Goal: Transaction & Acquisition: Purchase product/service

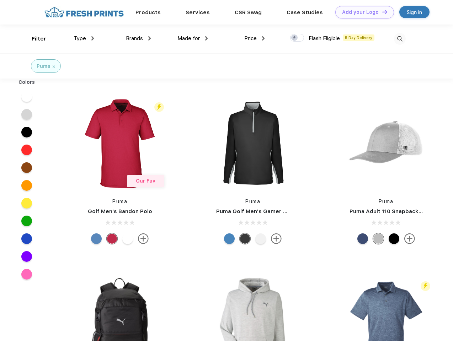
click at [362, 12] on link "Add your Logo Design Tool" at bounding box center [364, 12] width 59 height 12
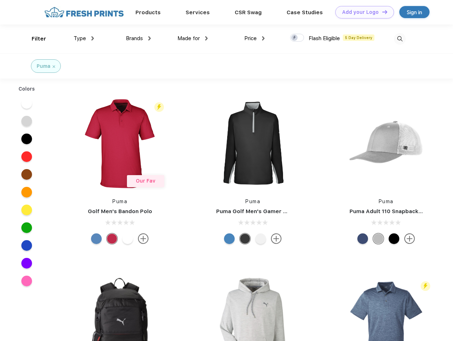
click at [0, 0] on div "Design Tool" at bounding box center [0, 0] width 0 height 0
click at [381, 12] on link "Add your Logo Design Tool" at bounding box center [364, 12] width 59 height 12
click at [34, 39] on div "Filter" at bounding box center [39, 39] width 15 height 8
click at [84, 38] on span "Type" at bounding box center [80, 38] width 12 height 6
click at [138, 38] on span "Brands" at bounding box center [134, 38] width 17 height 6
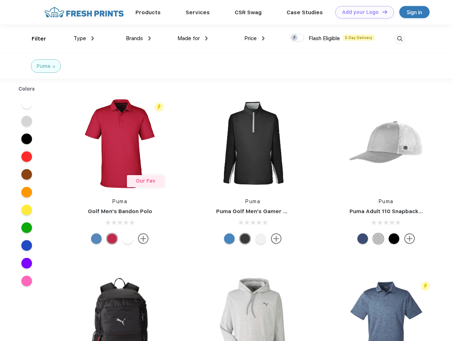
click at [193, 38] on span "Made for" at bounding box center [188, 38] width 22 height 6
click at [254, 38] on span "Price" at bounding box center [250, 38] width 12 height 6
click at [297, 38] on div at bounding box center [297, 38] width 14 height 8
click at [295, 38] on input "checkbox" at bounding box center [292, 35] width 5 height 5
click at [399, 39] on img at bounding box center [400, 39] width 12 height 12
